Goal: Check status: Check status

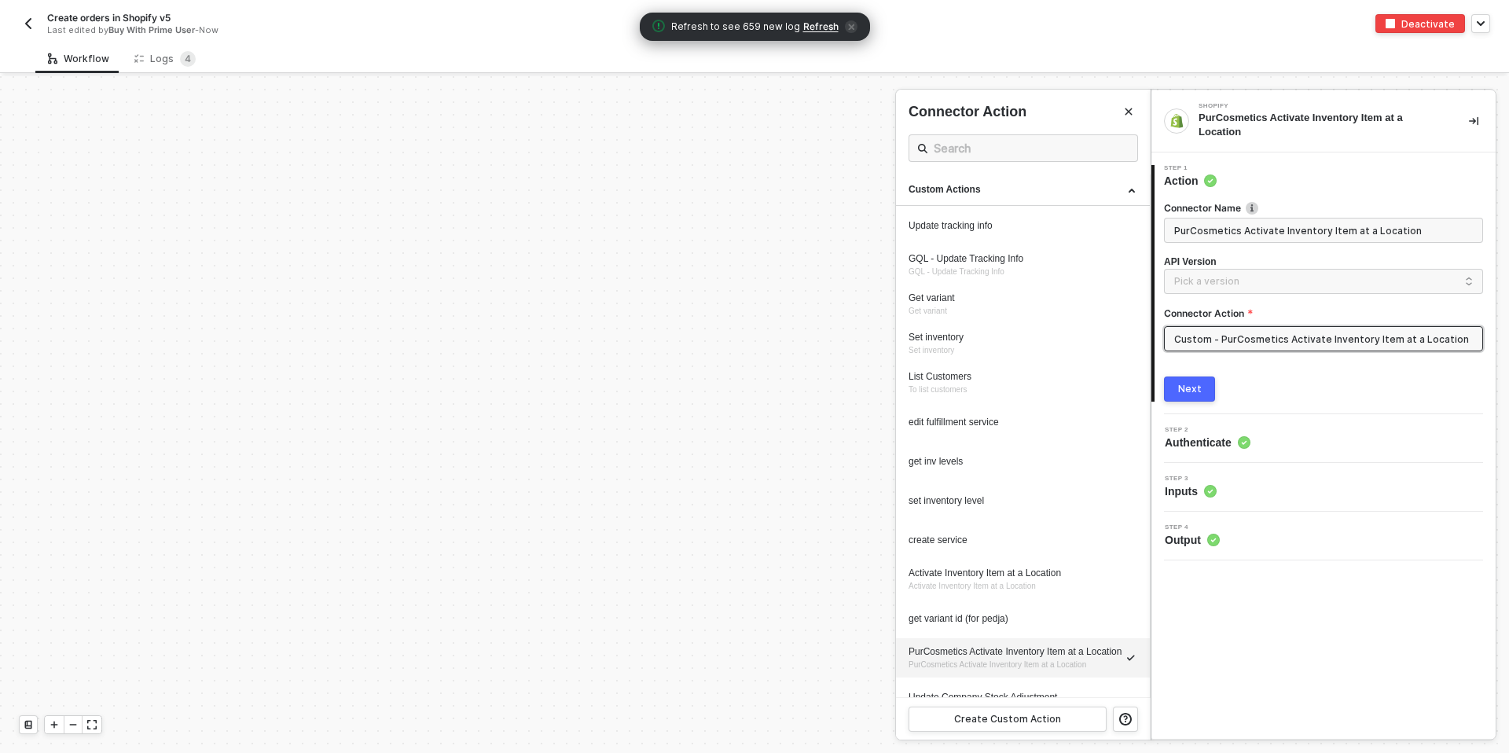
scroll to position [308, 0]
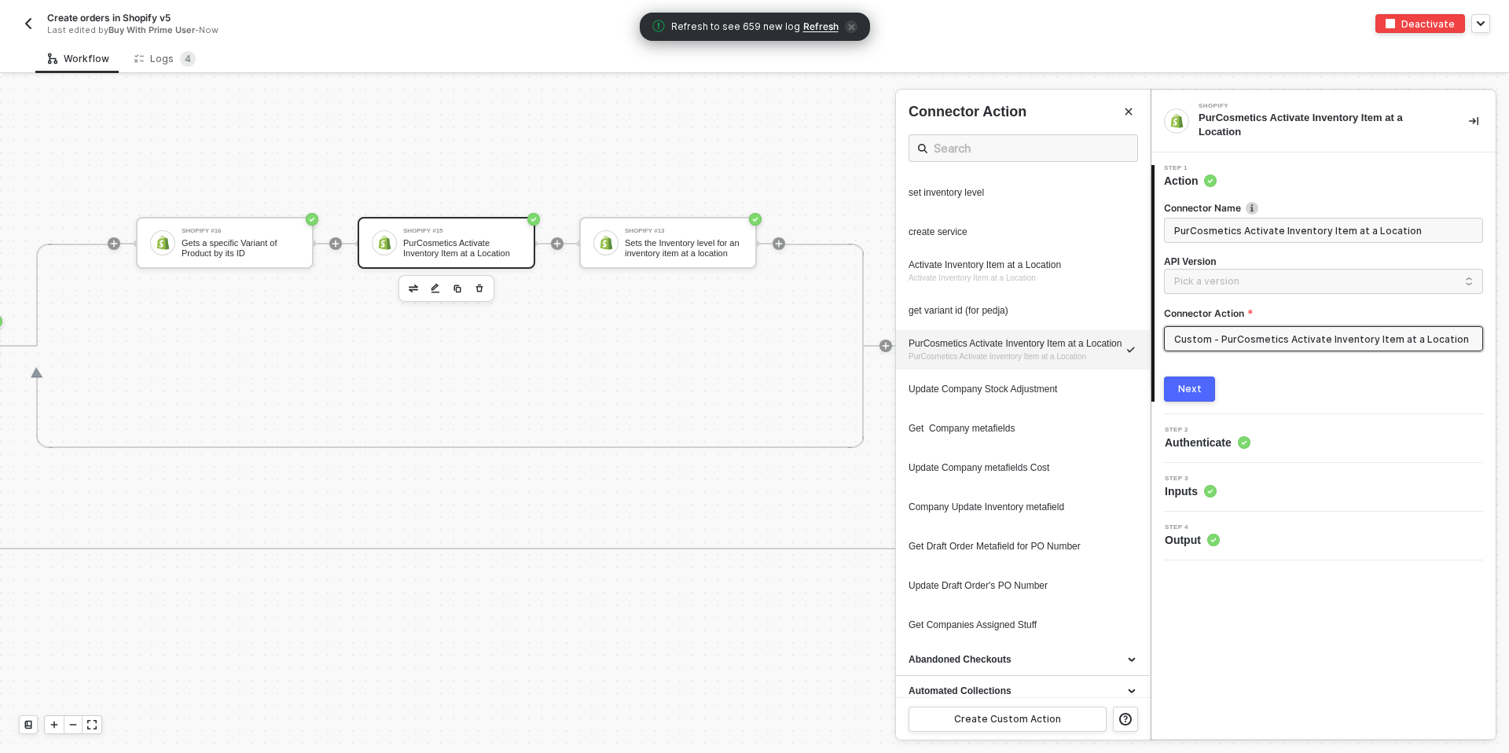
click at [823, 30] on span "Refresh" at bounding box center [820, 26] width 35 height 13
click at [159, 60] on div "Logs 4" at bounding box center [164, 59] width 61 height 16
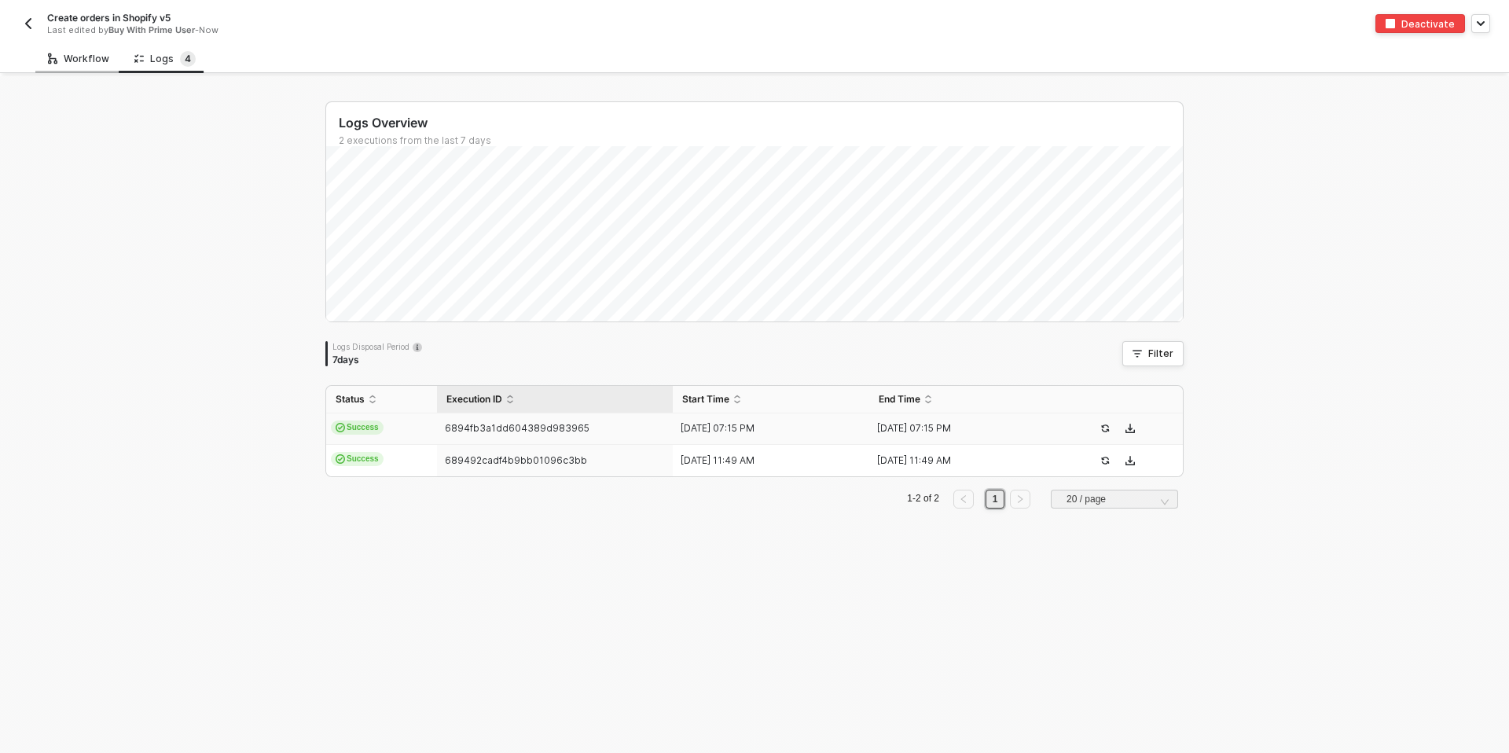
click at [93, 51] on div "Workflow" at bounding box center [78, 58] width 86 height 29
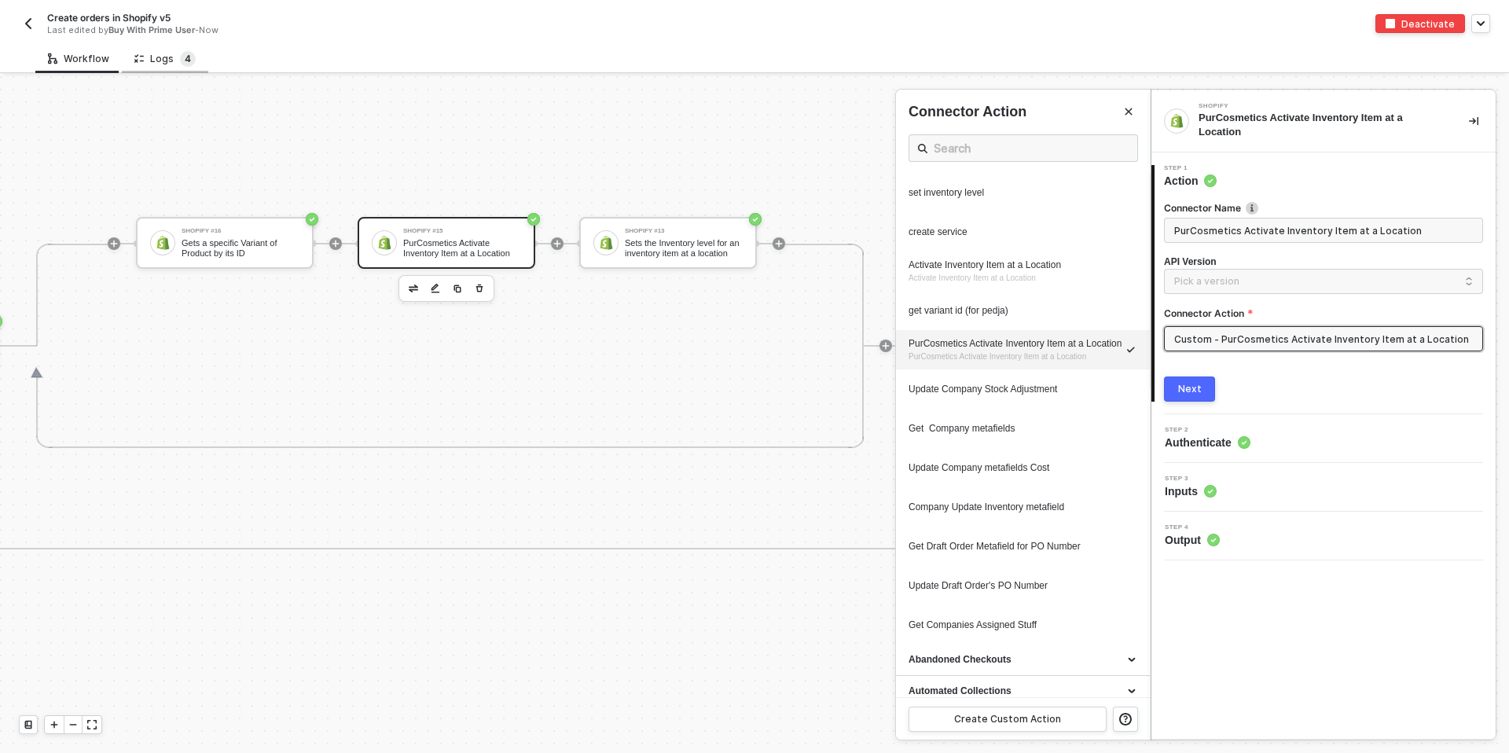
click at [180, 61] on sup "4" at bounding box center [188, 59] width 16 height 16
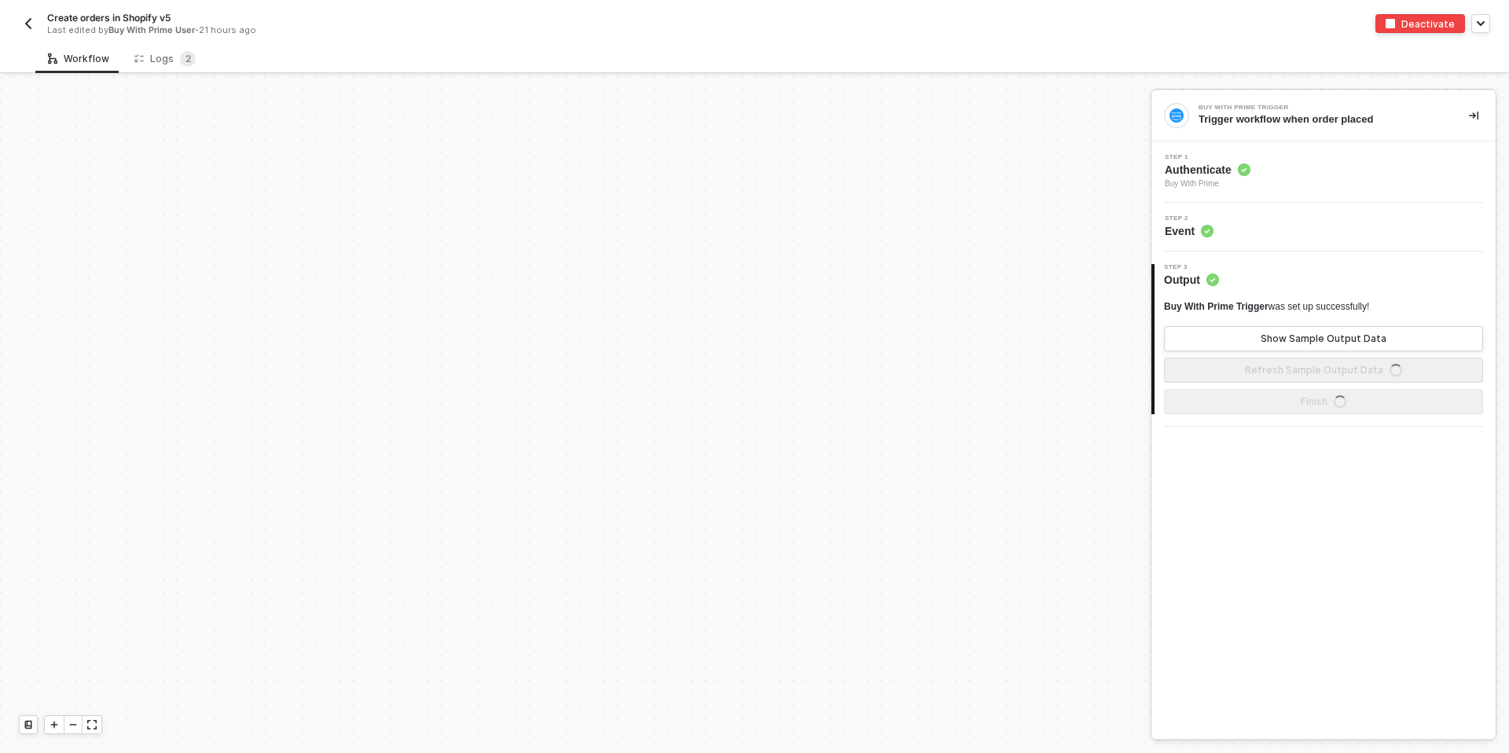
scroll to position [680, 0]
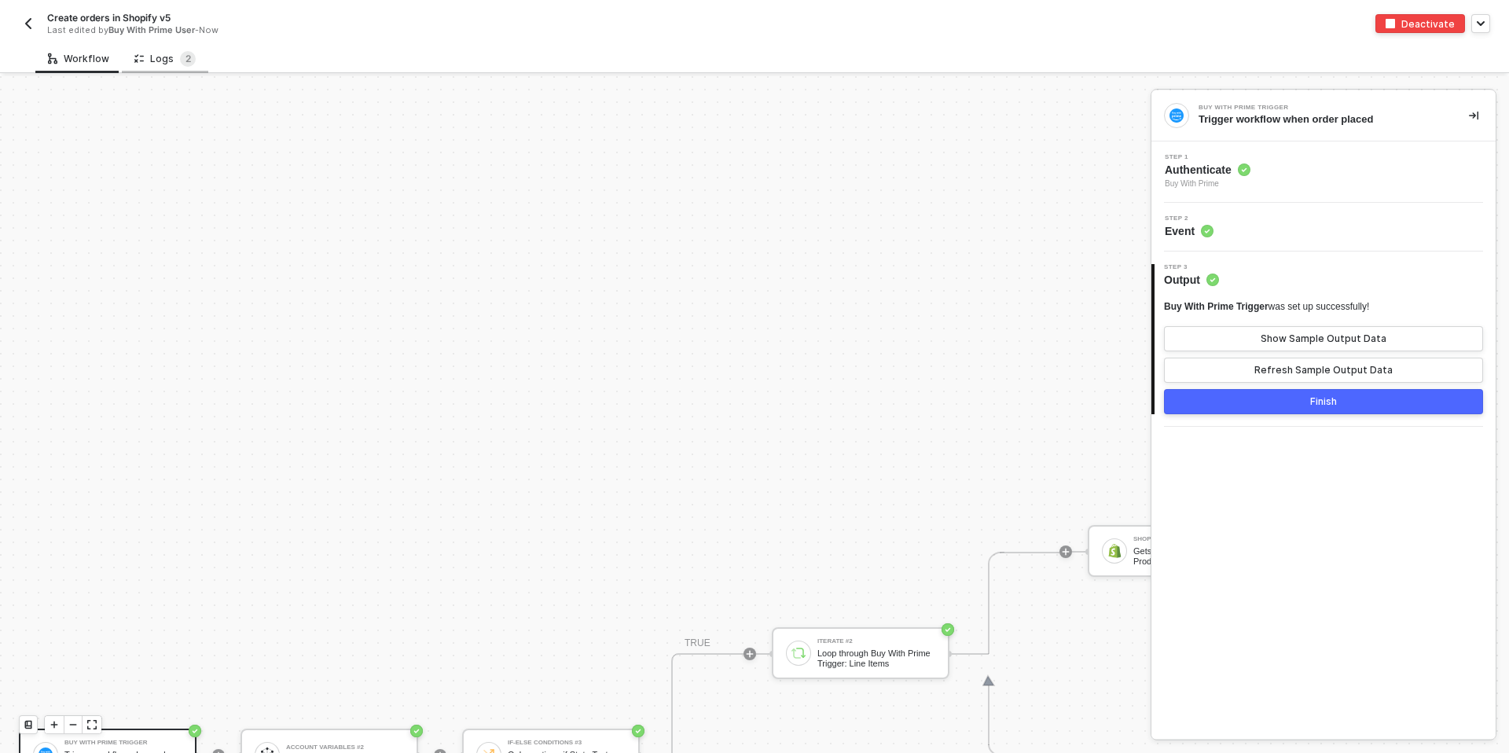
click at [174, 68] on div "Logs 2" at bounding box center [165, 58] width 86 height 29
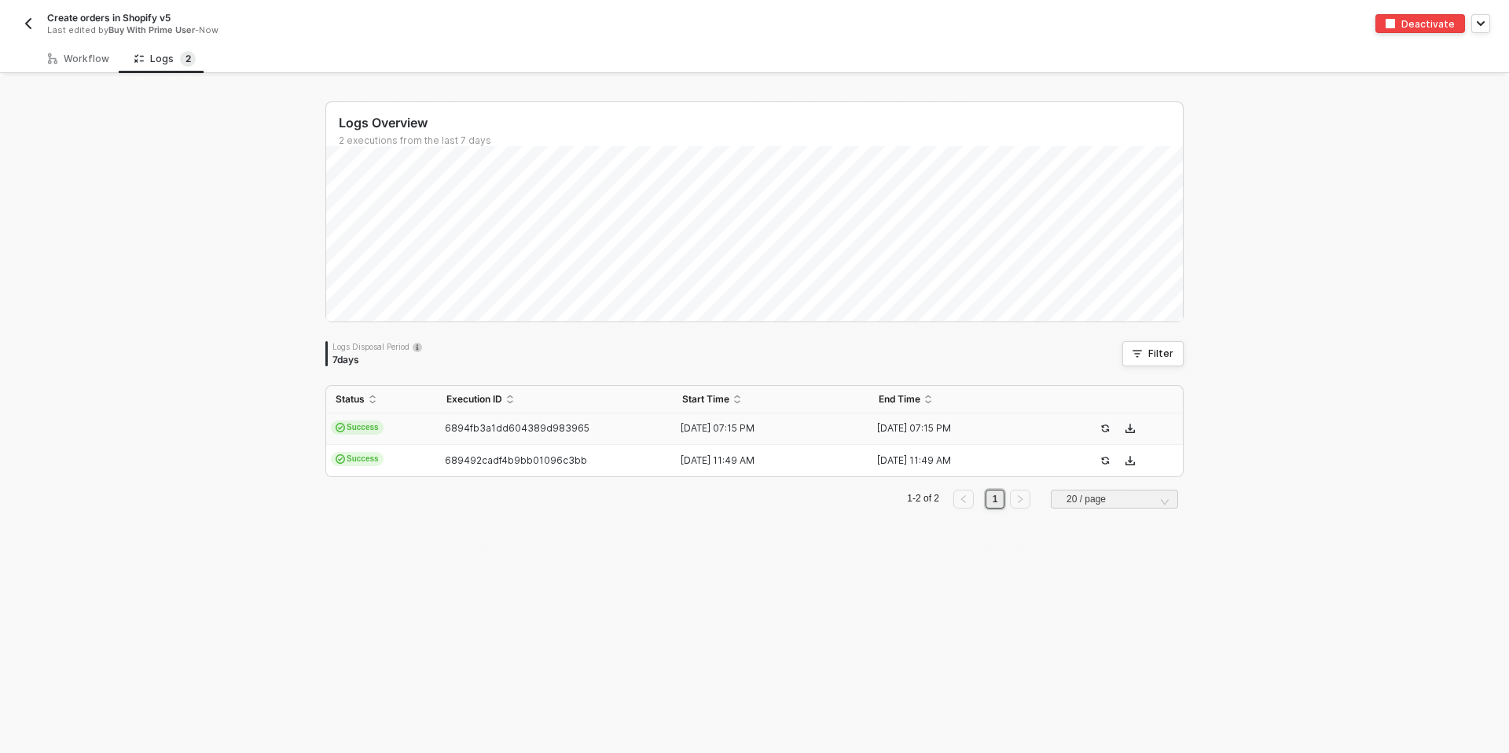
click at [350, 425] on span "Success" at bounding box center [357, 427] width 53 height 14
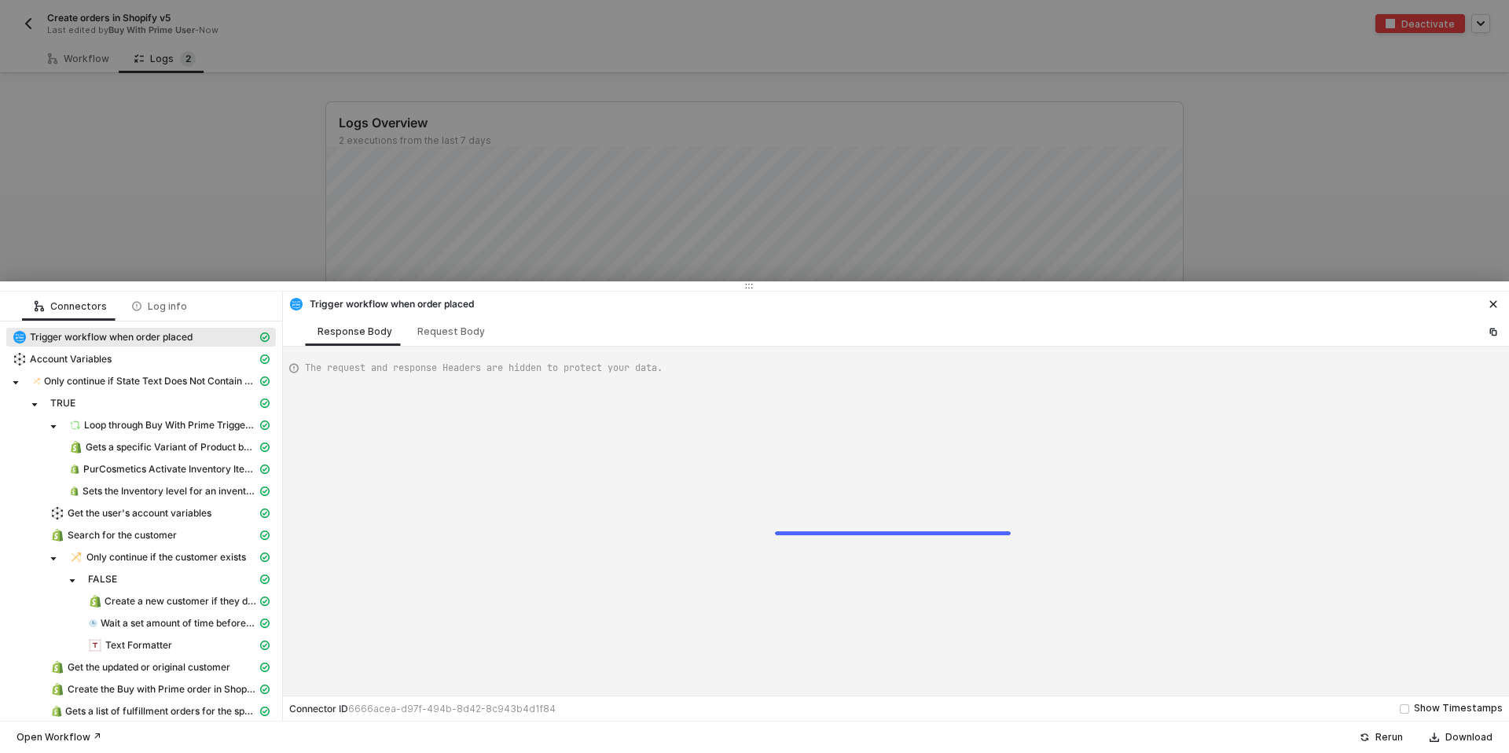
type textarea "{ "json": { "id": "322-6GBE-BT68KJ", "orderState": { "createdAt": "2025-08-07T1…"
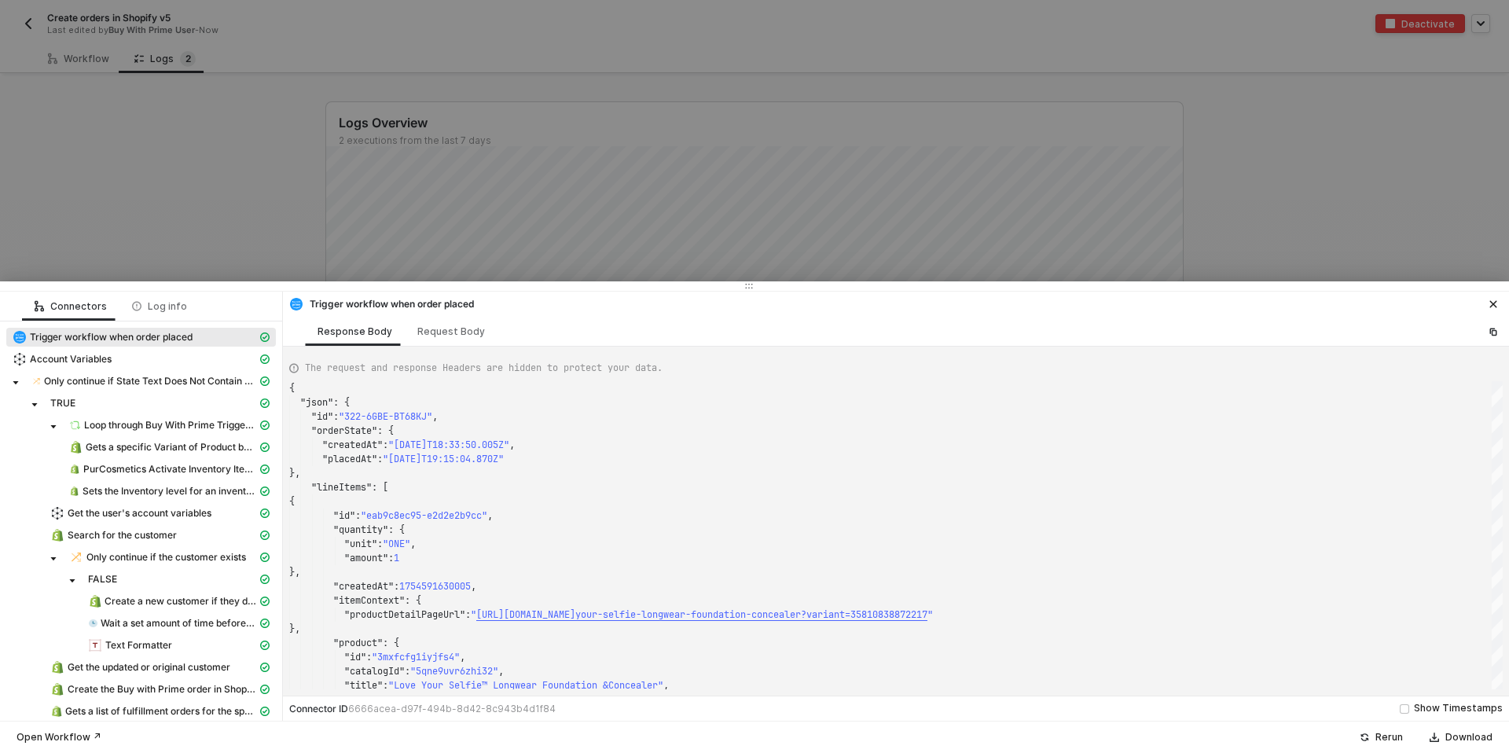
click at [241, 232] on div at bounding box center [754, 376] width 1509 height 753
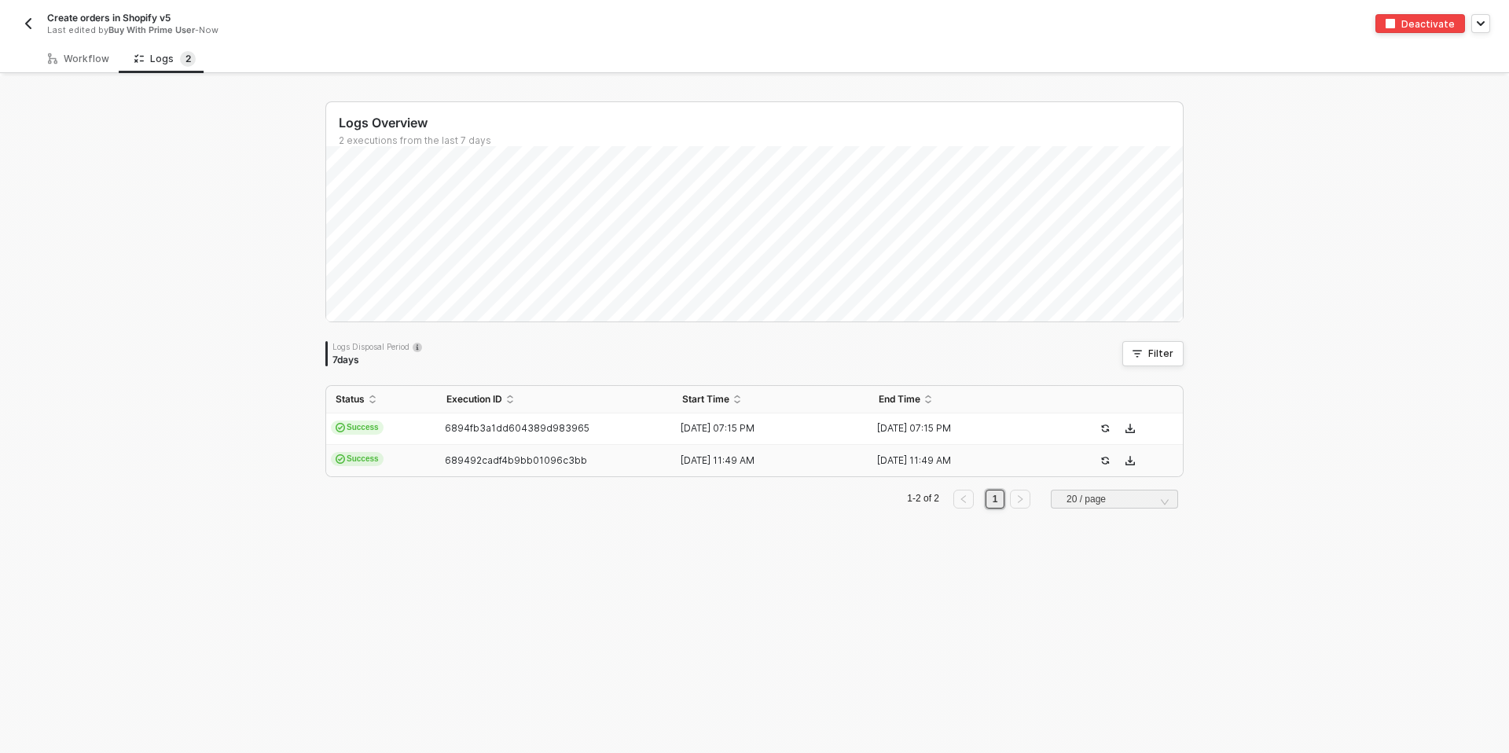
click at [451, 454] on span "689492cadf4b9bb01096c3bb" at bounding box center [516, 460] width 142 height 12
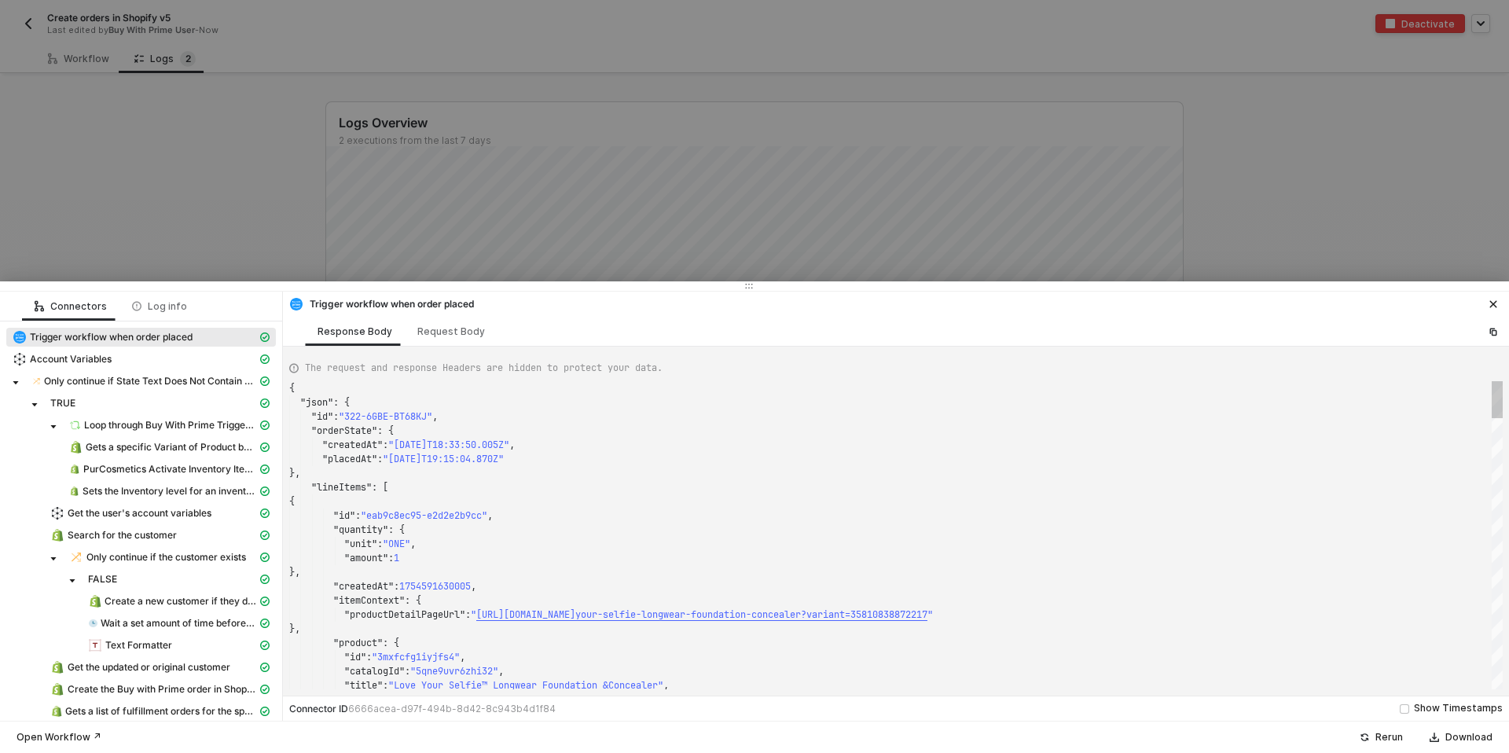
type textarea "{ "json": { "id": "322-295U-NMTKMM", "orderState": { "createdAt": "2025-08-07T1…"
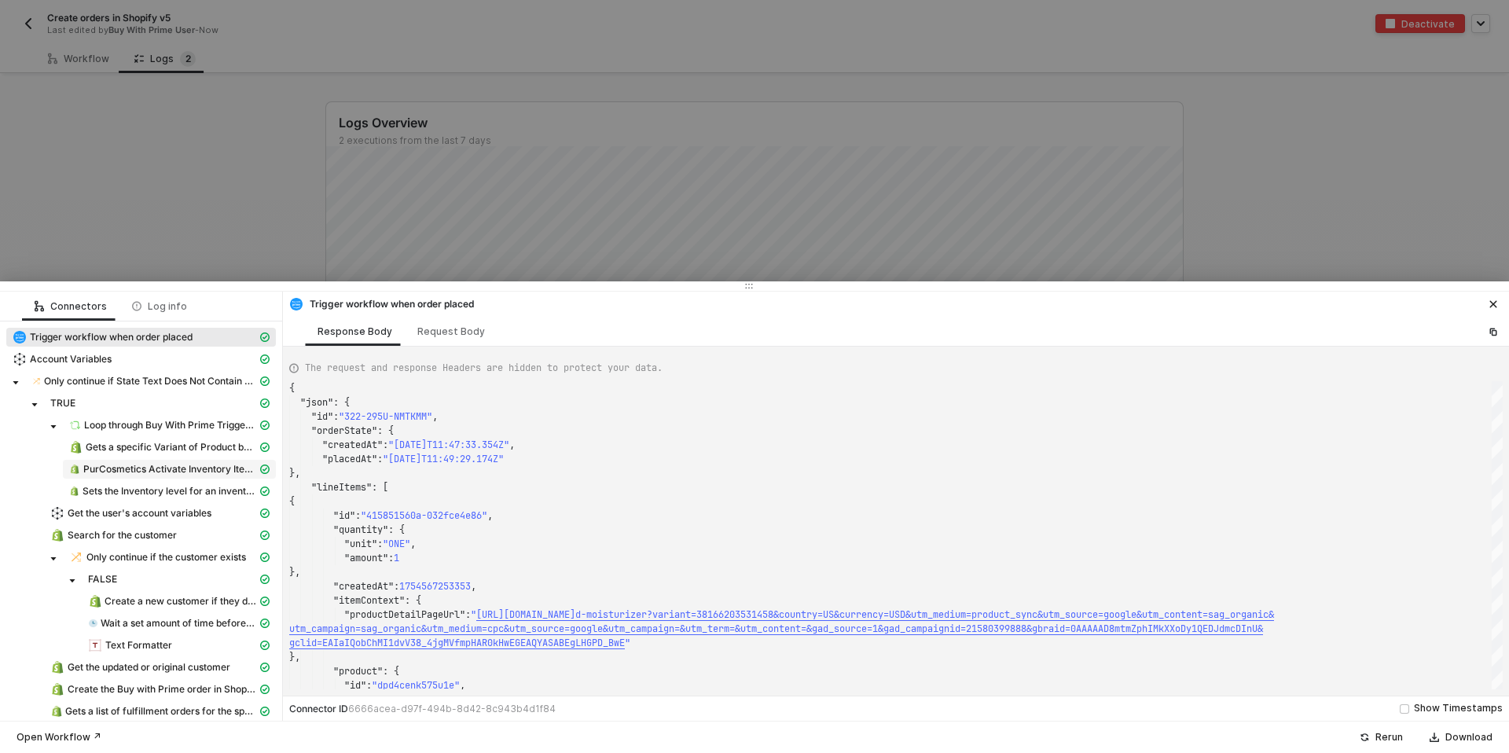
click at [207, 465] on span "PurCosmetics Activate Inventory Item at a Location" at bounding box center [170, 469] width 174 height 13
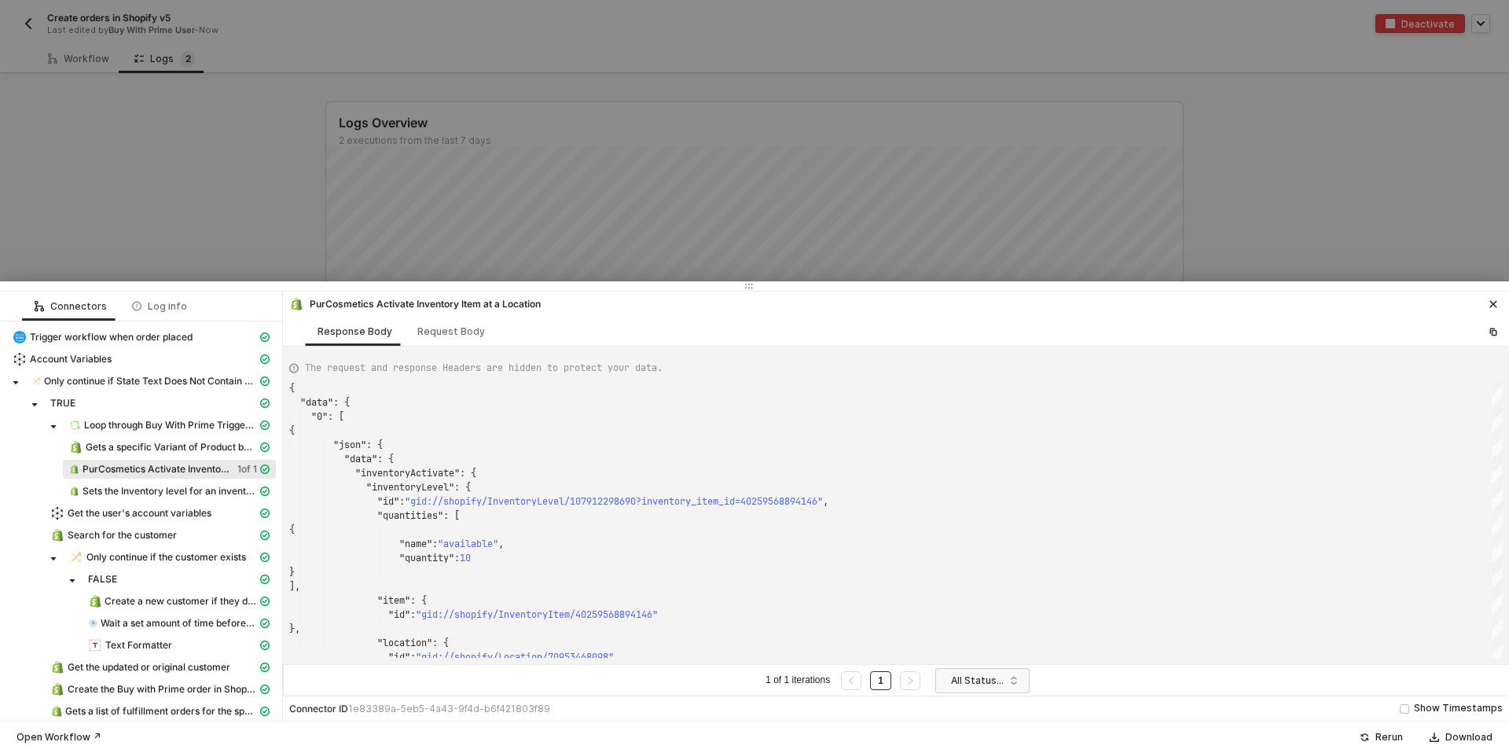
click at [267, 182] on div at bounding box center [754, 376] width 1509 height 753
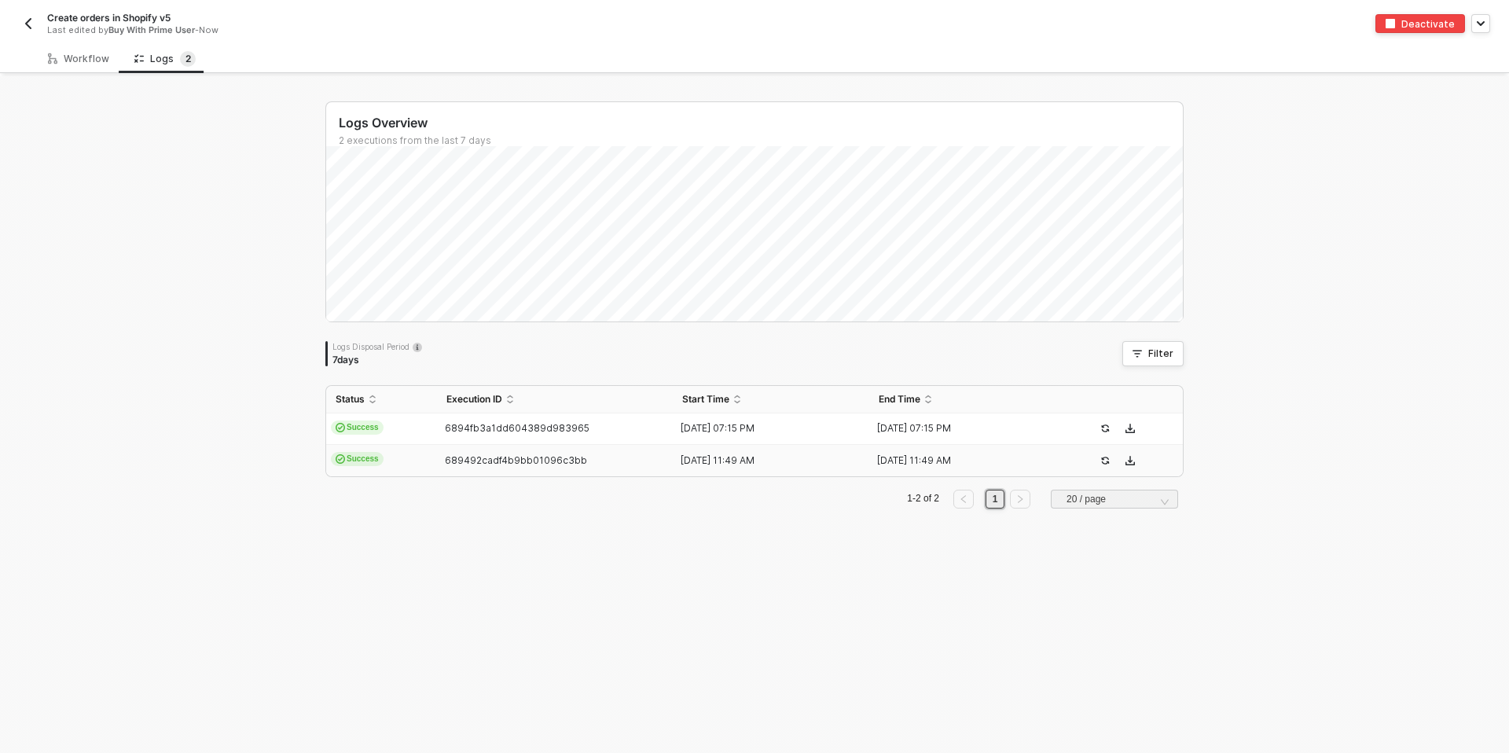
click at [849, 11] on div "Create orders in Shopify v5 Last edited by Buy With Prime User - Now Deactivate" at bounding box center [754, 22] width 1471 height 44
